Goal: Information Seeking & Learning: Learn about a topic

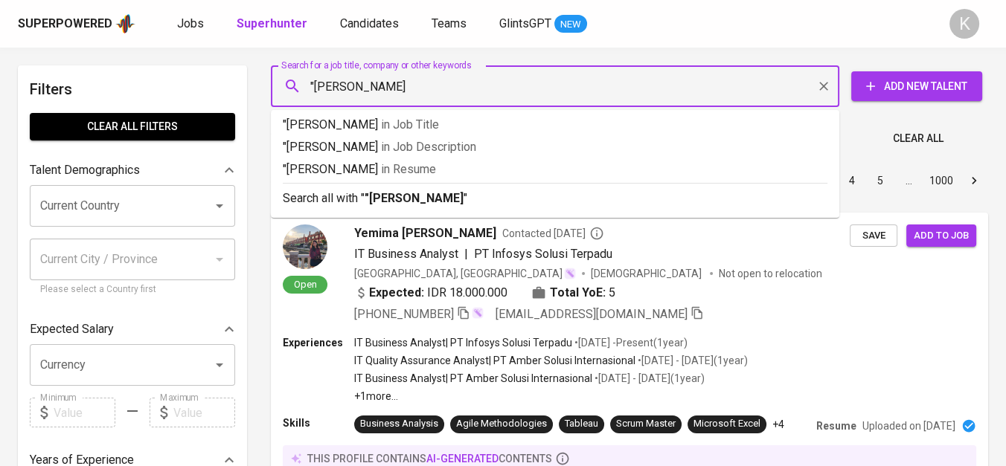
type input ""HAKIKI WIRAMANDIRI""
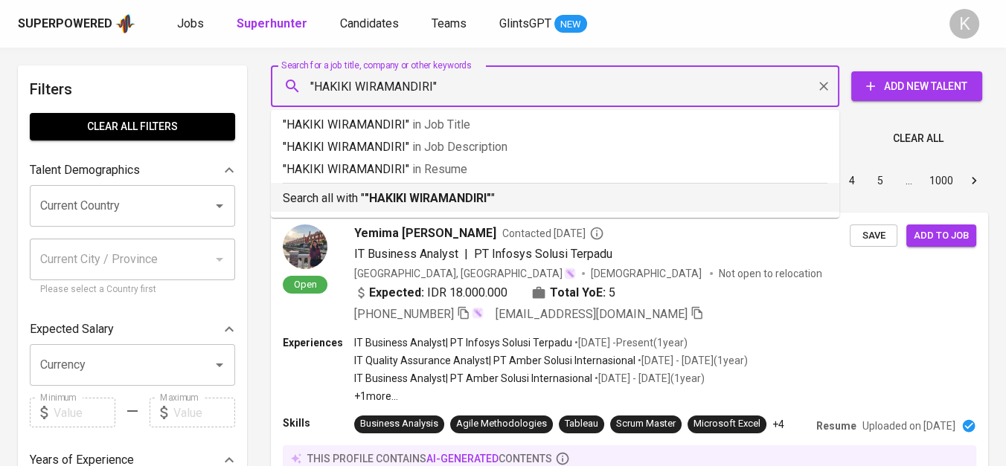
click at [368, 196] on b ""HAKIKI WIRAMANDIRI"" at bounding box center [428, 198] width 126 height 14
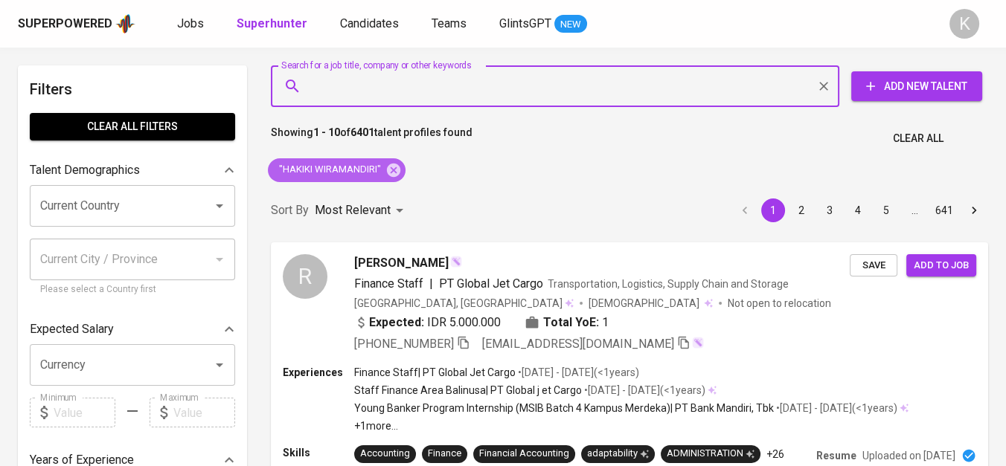
drag, startPoint x: 399, startPoint y: 167, endPoint x: 499, endPoint y: 4, distance: 192.0
click at [399, 167] on icon at bounding box center [393, 169] width 13 height 13
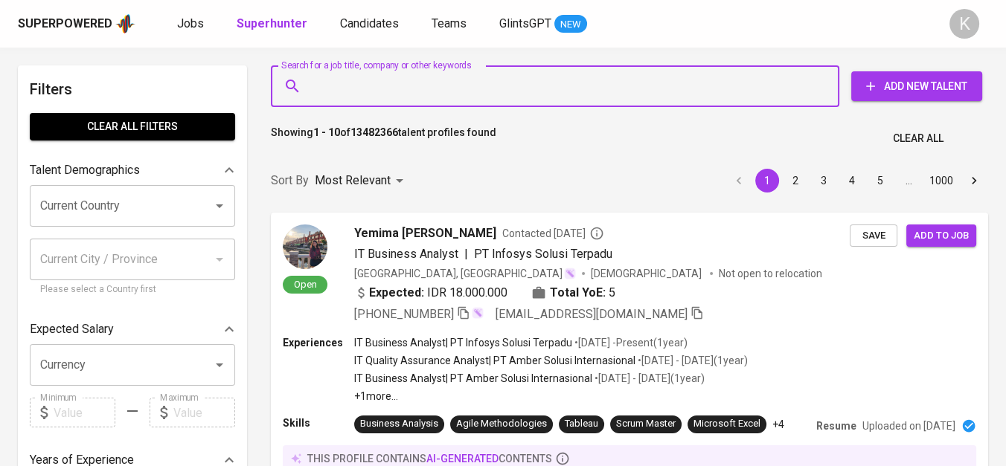
click at [417, 85] on input "Search for a job title, company or other keywords" at bounding box center [558, 86] width 503 height 28
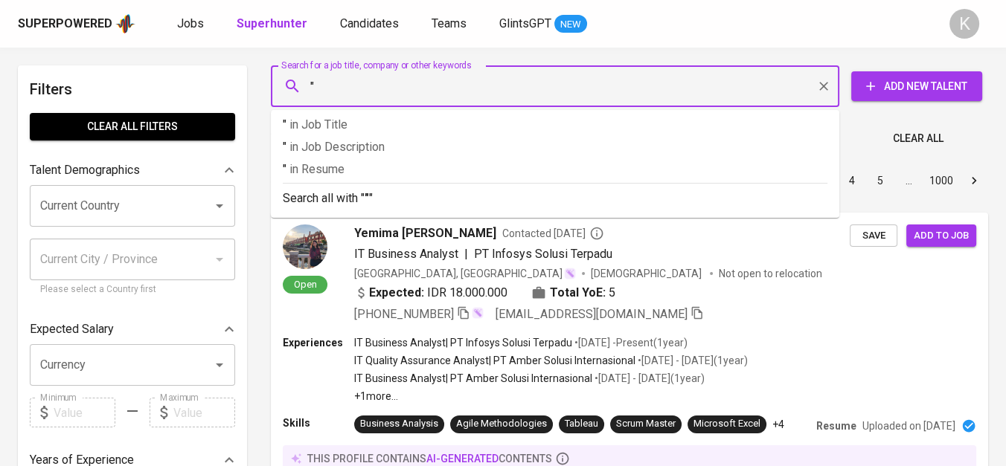
paste input "PT. Prima Bumi Pakuwon Jaya"
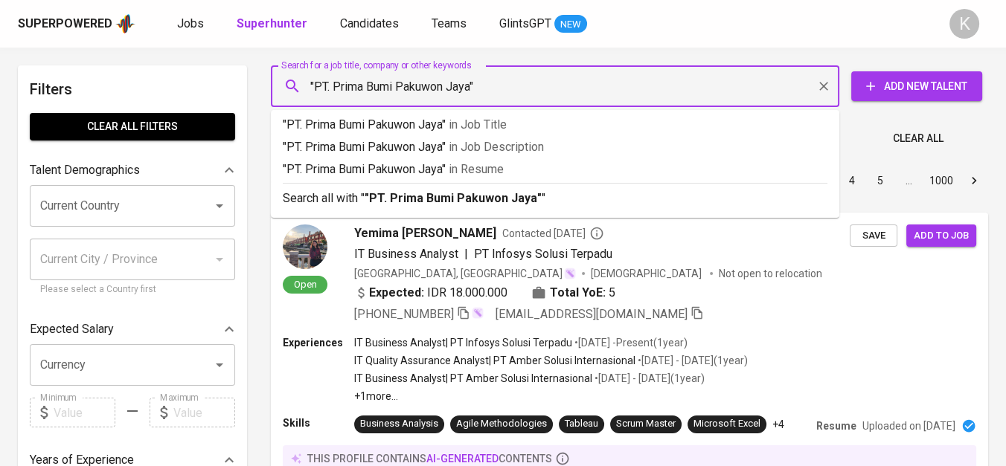
click at [333, 83] on input ""PT. Prima Bumi Pakuwon Jaya"" at bounding box center [558, 86] width 503 height 28
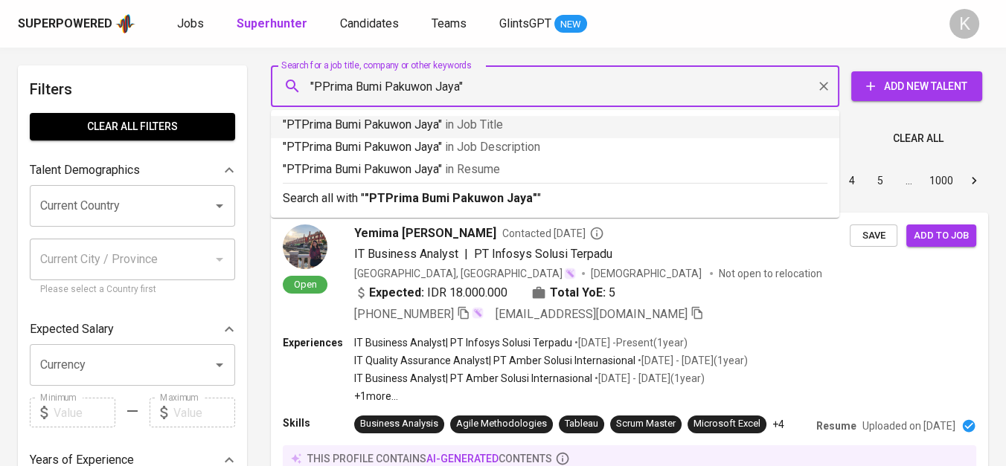
type input ""Prima Bumi Pakuwon Jaya""
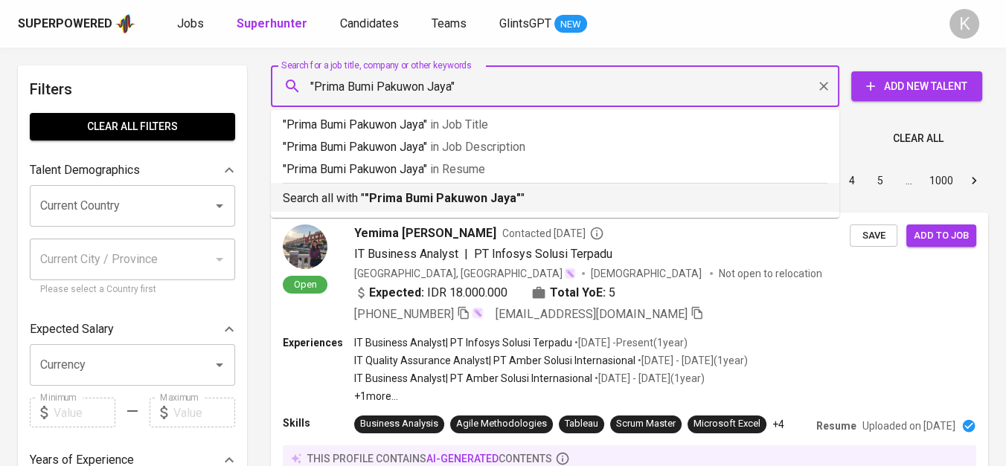
click at [498, 196] on b ""Prima Bumi Pakuwon Jaya"" at bounding box center [443, 198] width 156 height 14
